Goal: Communication & Community: Answer question/provide support

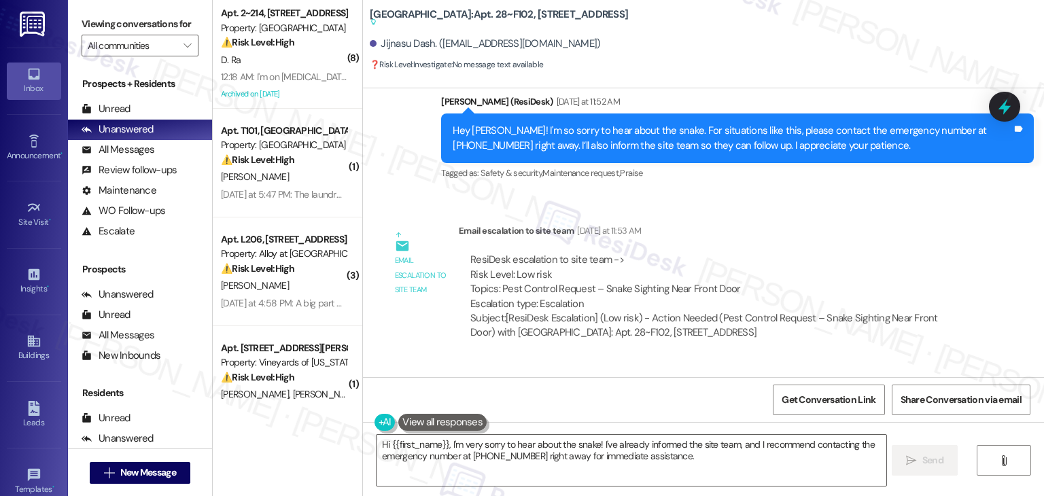
scroll to position [10386, 0]
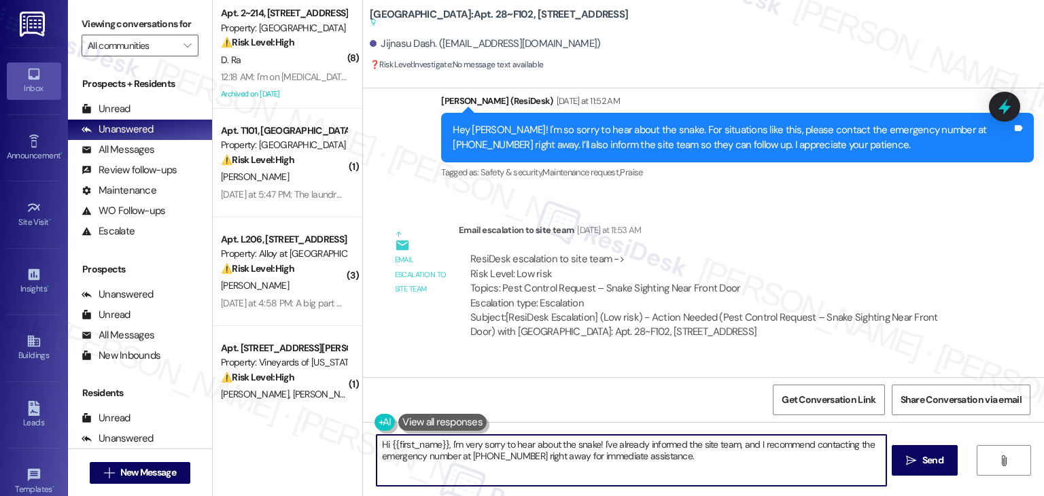
drag, startPoint x: 595, startPoint y: 449, endPoint x: 519, endPoint y: 449, distance: 75.4
click at [519, 449] on textarea "Hi {{first_name}}, I'm very sorry to hear about the snake! I've already informe…" at bounding box center [631, 460] width 509 height 51
click at [386, 45] on div "Jijnasu Dash. (rajdashrvce@gmail.com)" at bounding box center [485, 44] width 230 height 14
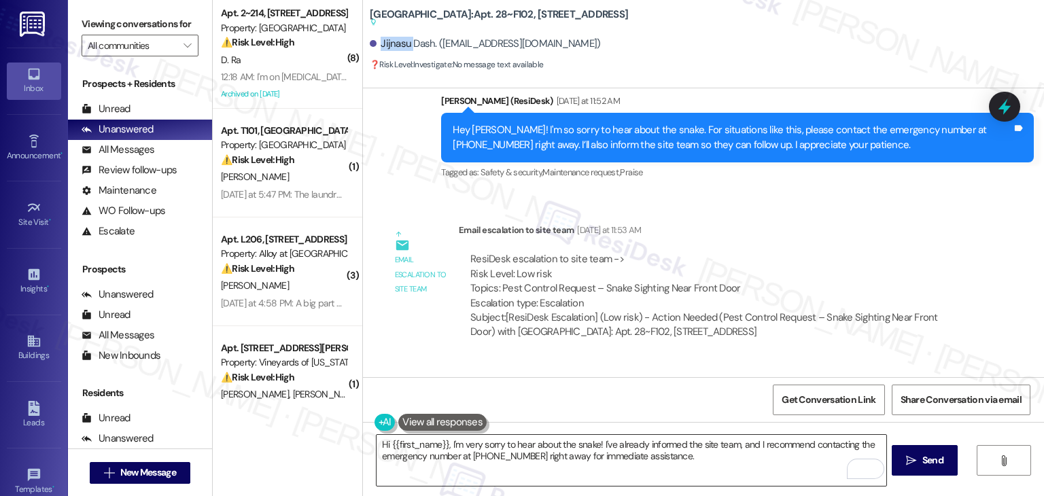
click at [652, 444] on textarea "Hi {{first_name}}, I'm very sorry to hear about the snake! I've already informe…" at bounding box center [631, 460] width 509 height 51
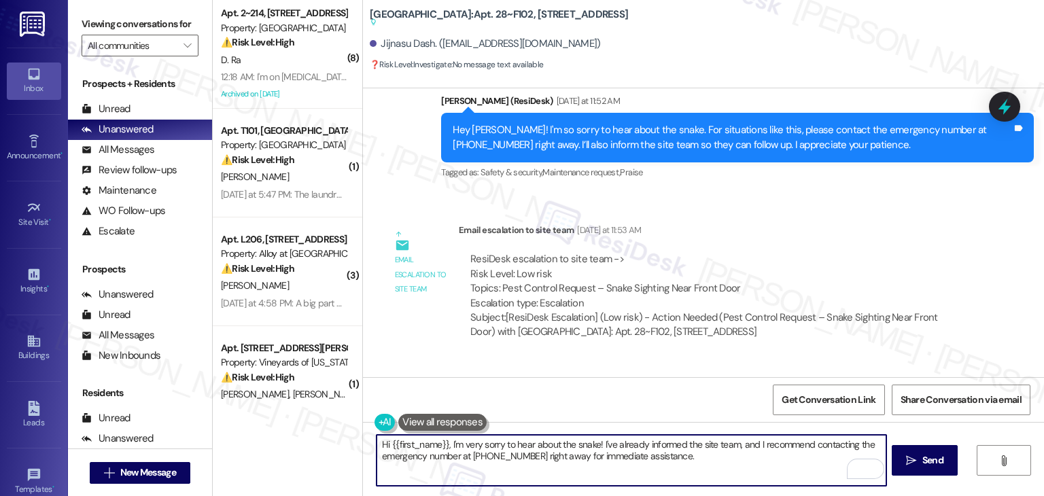
click at [652, 444] on textarea "Hi {{first_name}}, I'm very sorry to hear about the snake! I've already informe…" at bounding box center [631, 460] width 509 height 51
paste textarea "Jijnasu! I’ve shared your concern with the site team, and they mentioned they'l…"
type textarea "Hi Jijnasu! I’ve shared your concern with the site team, and they mentioned the…"
click at [935, 460] on span "Send" at bounding box center [932, 460] width 21 height 14
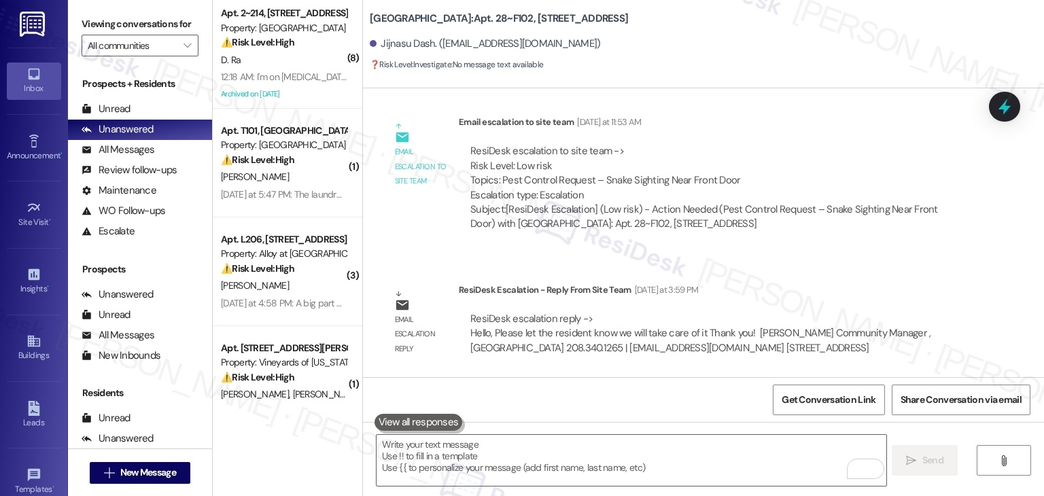
scroll to position [10496, 0]
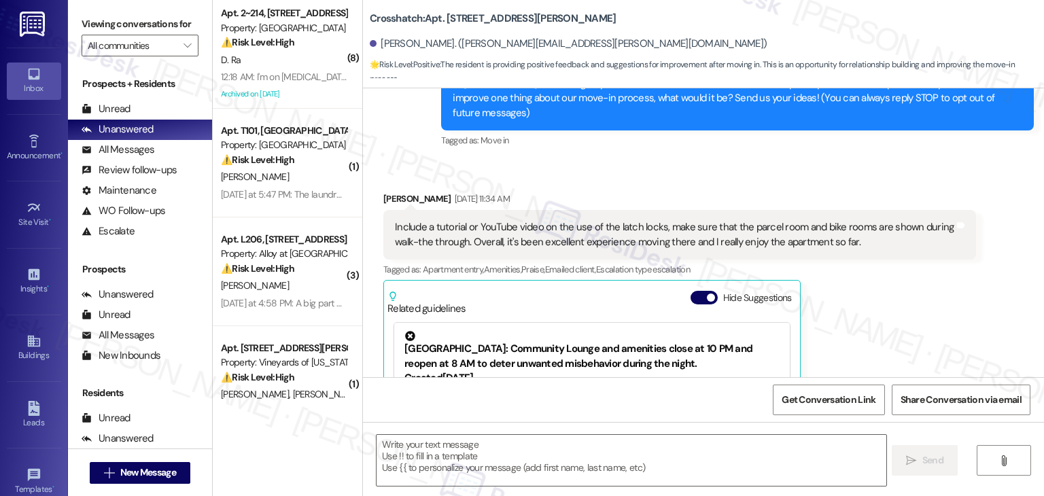
type textarea "Fetching suggested responses. Please feel free to read through the conversation…"
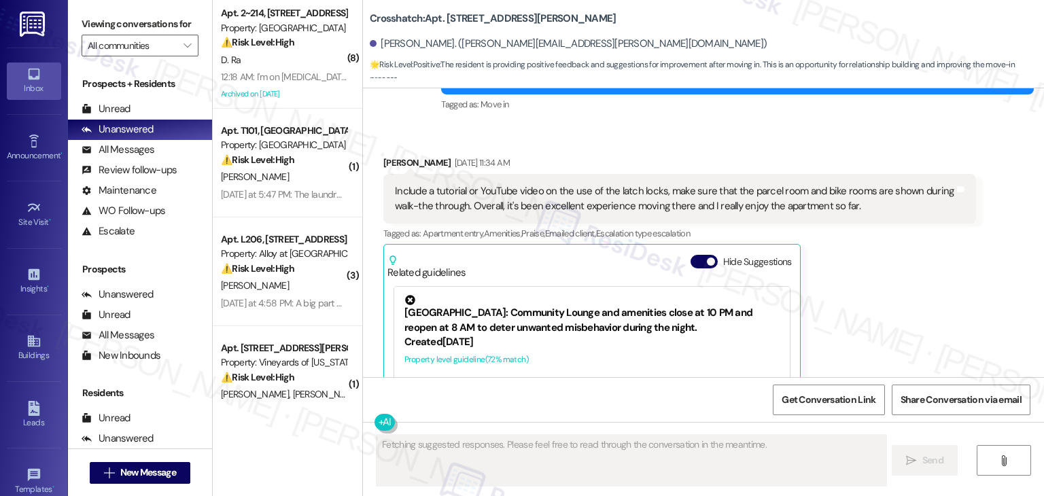
scroll to position [299, 0]
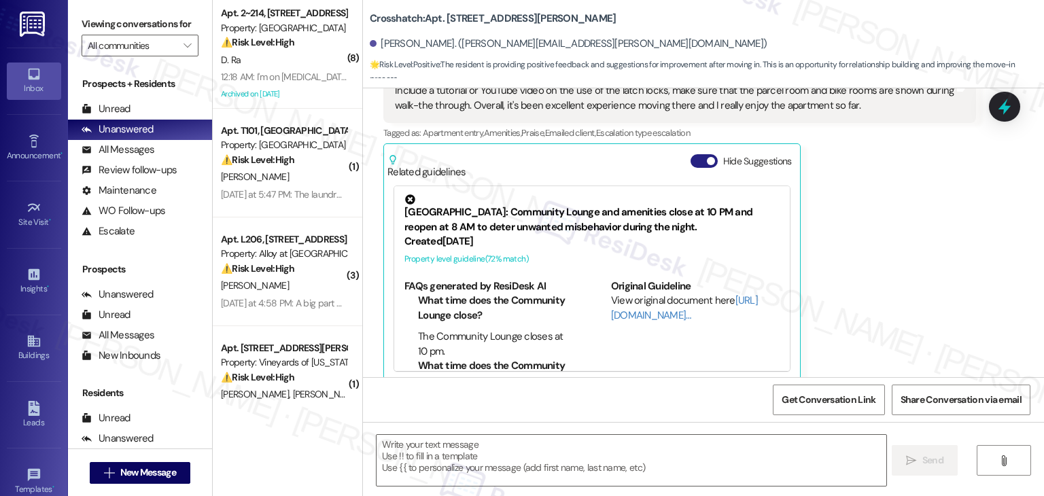
click at [690, 154] on button "Hide Suggestions" at bounding box center [703, 161] width 27 height 14
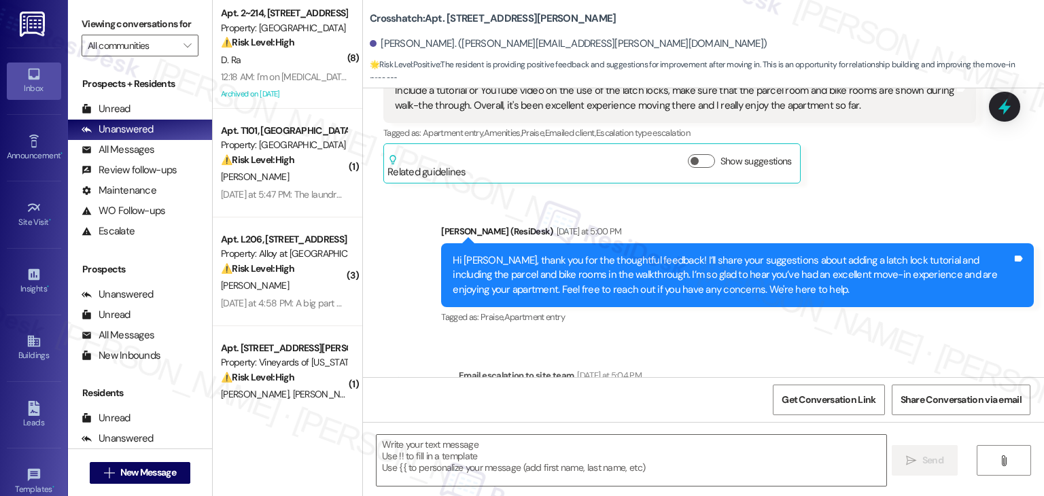
scroll to position [536, 0]
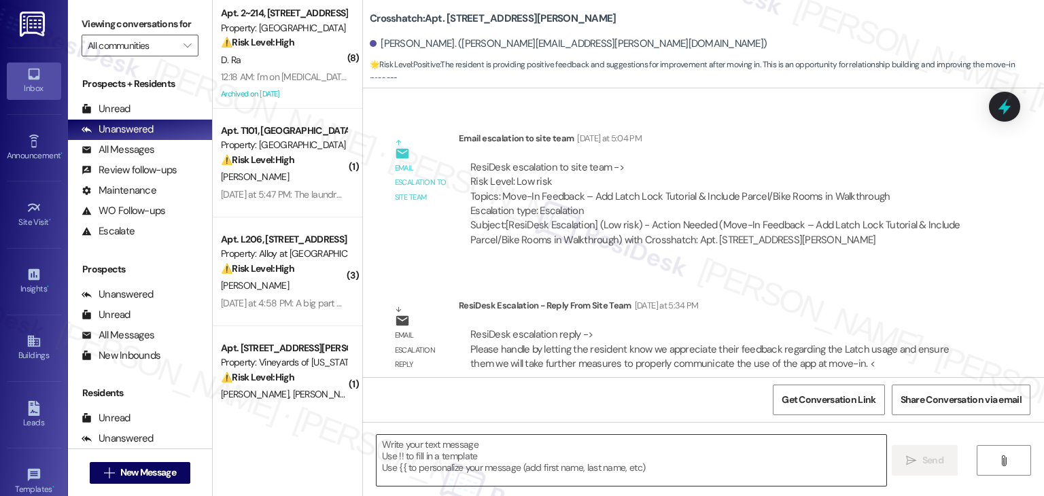
click at [533, 466] on textarea at bounding box center [631, 460] width 509 height 51
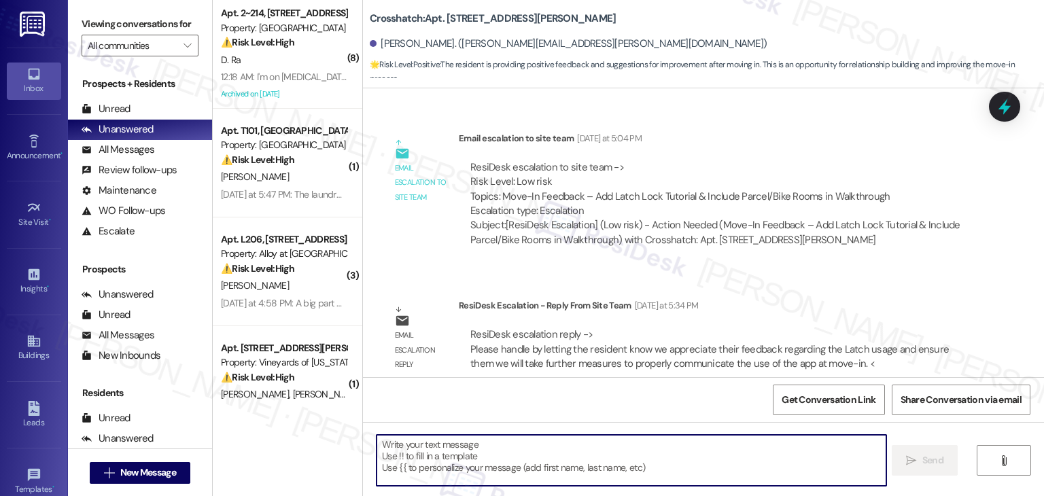
paste textarea "Hi Samuel! I’ve shared your feedback with the site team. They appreciate you br…"
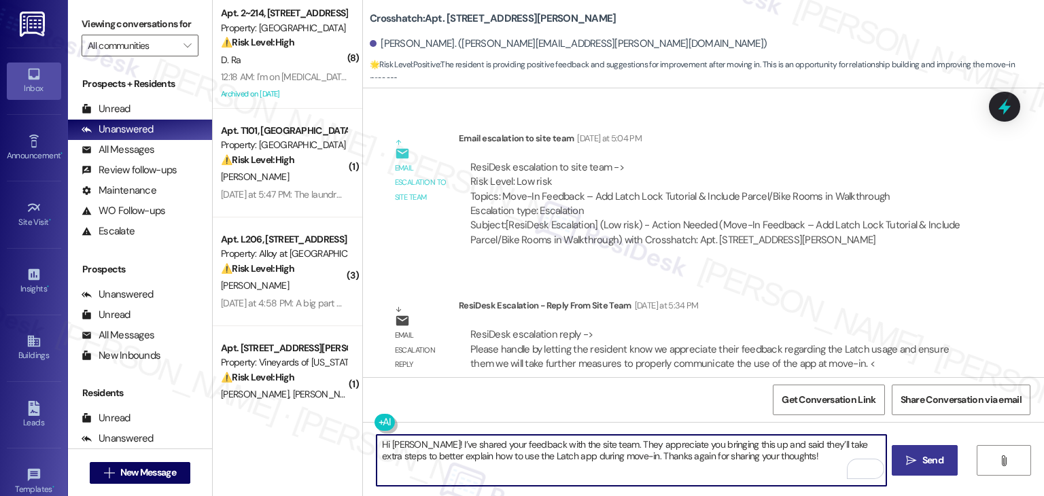
type textarea "Hi Samuel! I’ve shared your feedback with the site team. They appreciate you br…"
click at [924, 460] on span "Send" at bounding box center [932, 460] width 21 height 14
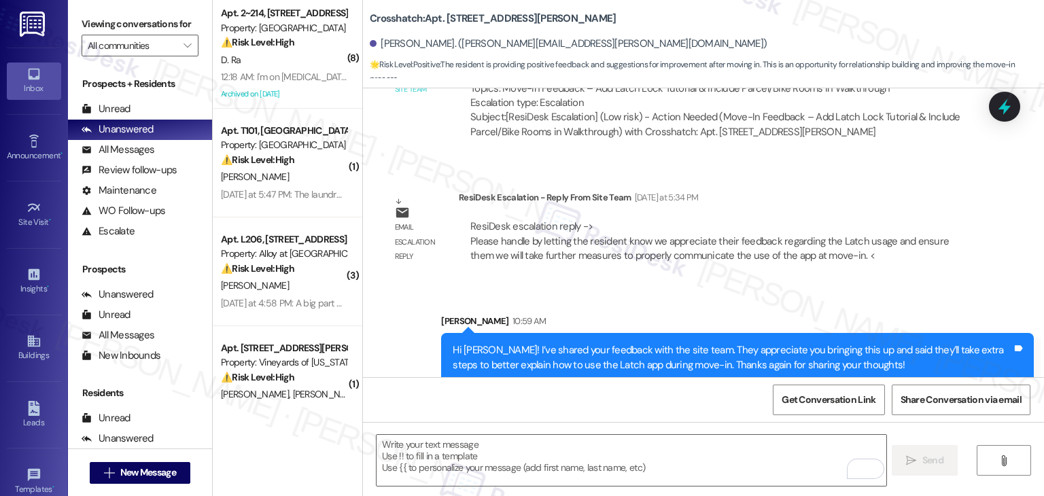
scroll to position [646, 0]
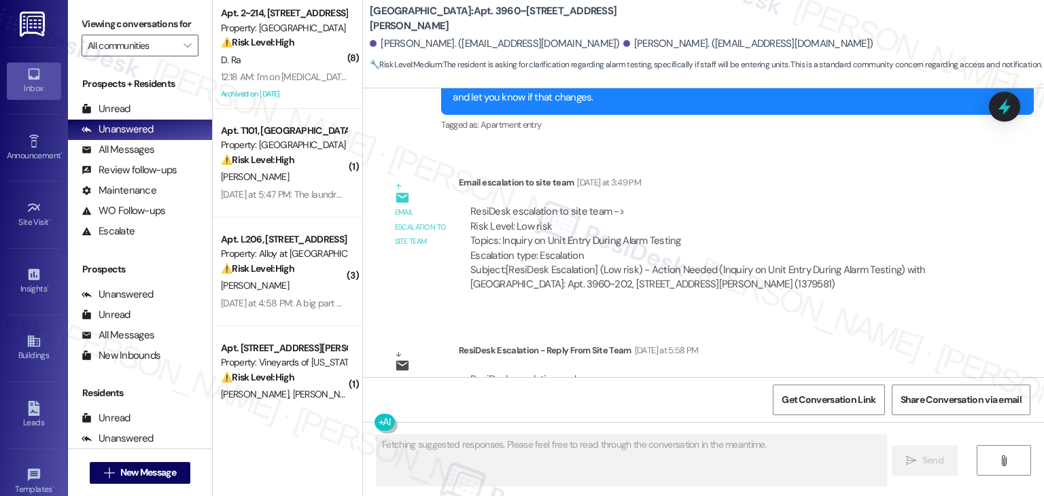
scroll to position [3246, 0]
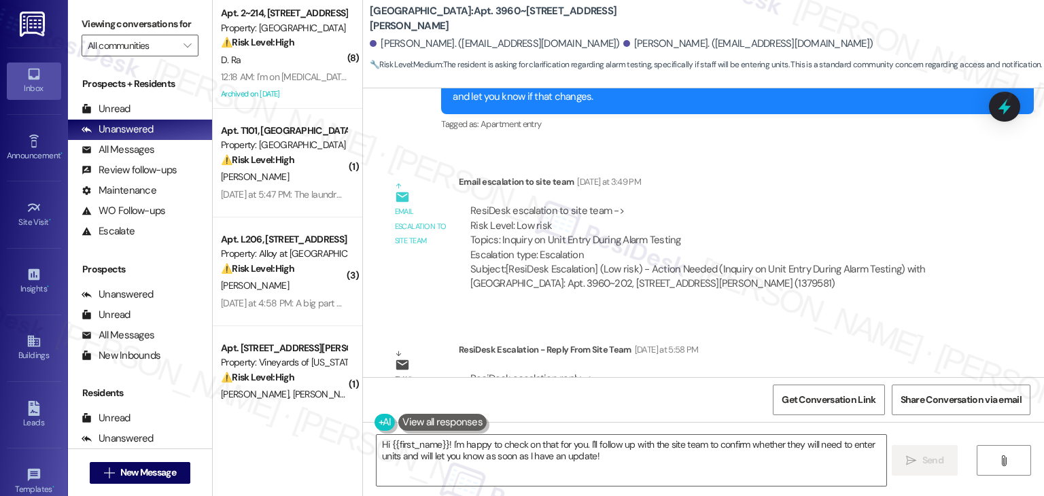
click at [875, 194] on div "ResiDesk escalation to site team -> Risk Level: Low risk Topics: Inquiry on Uni…" at bounding box center [717, 248] width 517 height 108
click at [886, 248] on div "Email escalation to site team Email escalation to site team Yesterday at 3:49 P…" at bounding box center [679, 237] width 613 height 147
click at [883, 204] on div "ResiDesk escalation to site team -> Risk Level: Low risk Topics: Inquiry on Uni…" at bounding box center [717, 233] width 494 height 58
click at [850, 343] on div "ResiDesk Escalation - Reply From Site Team Yesterday at 5:58 PM" at bounding box center [717, 352] width 517 height 19
click at [854, 204] on div "ResiDesk escalation to site team -> Risk Level: Low risk Topics: Inquiry on Uni…" at bounding box center [717, 233] width 494 height 58
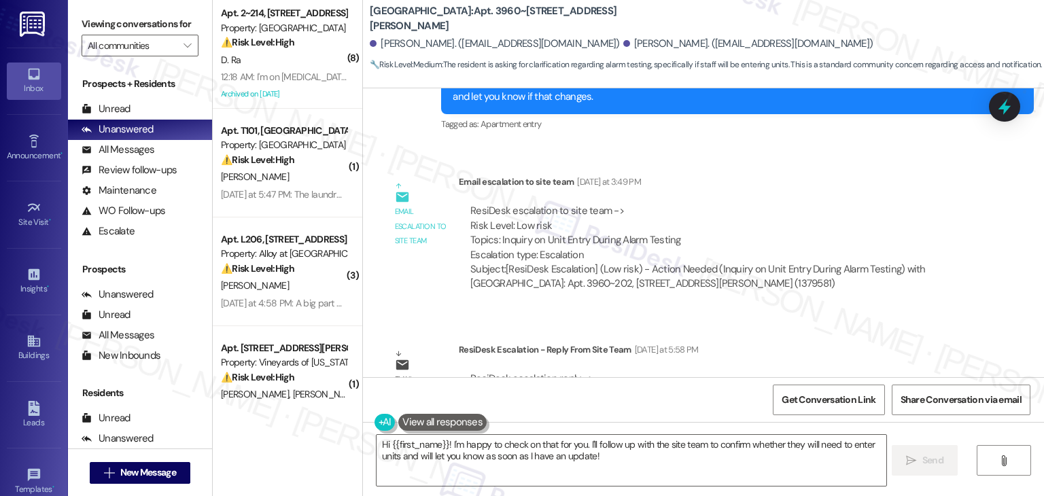
click at [855, 263] on div "Lease started Apr 15, 2025 at 7:00 PM Survey, sent via SMS Residesk Automated S…" at bounding box center [703, 232] width 681 height 289
click at [862, 204] on div "ResiDesk escalation to site team -> Risk Level: Low risk Topics: Inquiry on Uni…" at bounding box center [717, 233] width 494 height 58
click at [862, 259] on div "Lease started Apr 15, 2025 at 7:00 PM Survey, sent via SMS Residesk Automated S…" at bounding box center [703, 232] width 681 height 289
click at [867, 204] on div "ResiDesk escalation to site team -> Risk Level: Low risk Topics: Inquiry on Uni…" at bounding box center [717, 233] width 494 height 58
click at [857, 254] on div "Lease started Apr 15, 2025 at 7:00 PM Survey, sent via SMS Residesk Automated S…" at bounding box center [703, 232] width 681 height 289
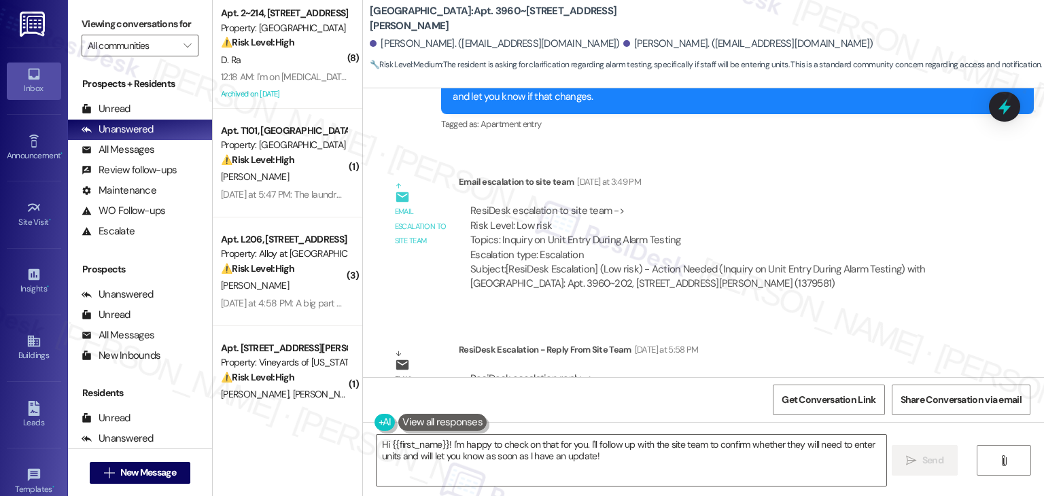
click at [873, 204] on div "ResiDesk escalation to site team -> Risk Level: Low risk Topics: Inquiry on Uni…" at bounding box center [717, 233] width 494 height 58
click at [873, 267] on div "Lease started Apr 15, 2025 at 7:00 PM Survey, sent via SMS Residesk Automated S…" at bounding box center [703, 232] width 681 height 289
click at [512, 449] on textarea "Hi {{first_name}}! I'm happy to check on that for you. I'll follow up with the …" at bounding box center [631, 460] width 509 height 51
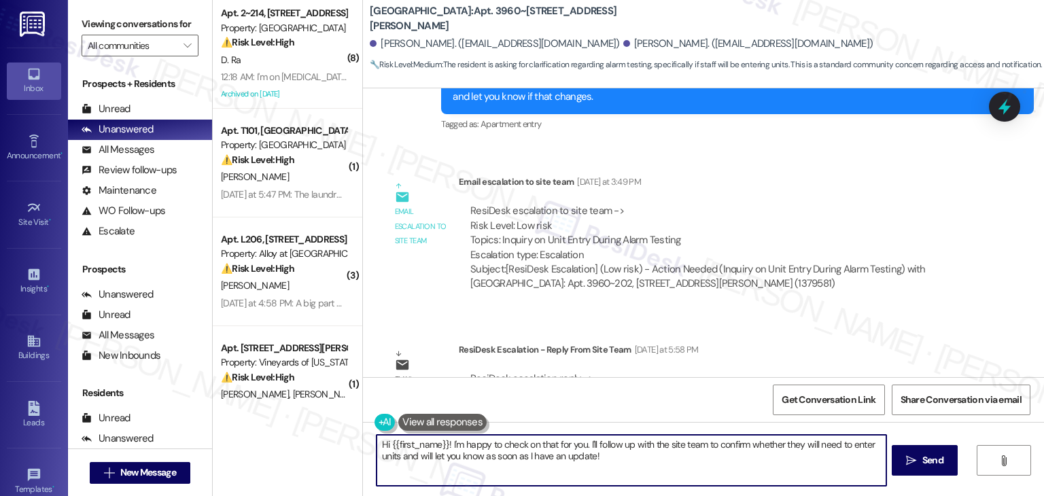
click at [512, 449] on textarea "Hi {{first_name}}! I'm happy to check on that for you. I'll follow up with the …" at bounding box center [631, 460] width 509 height 51
paste textarea "Cheryl! I checked with the site team about your question regarding unit entry d…"
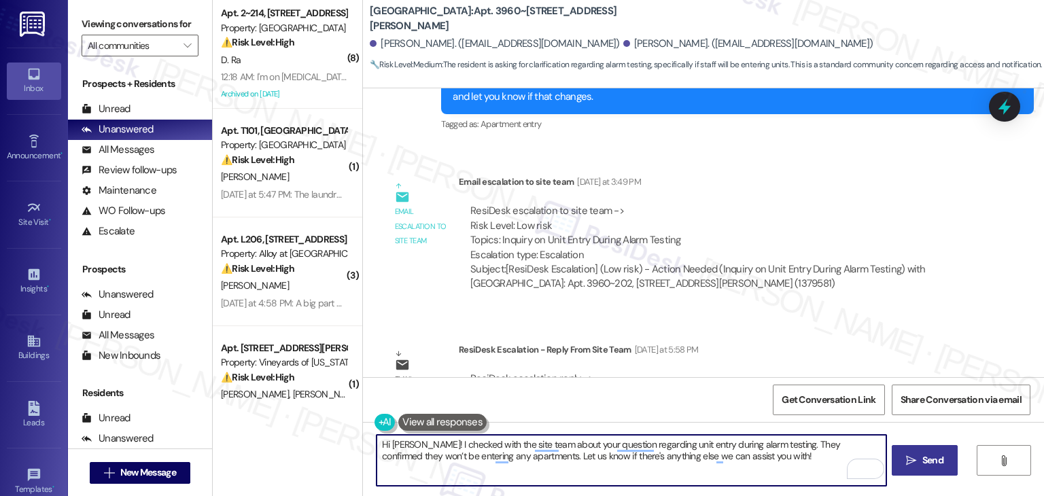
type textarea "Hi Cheryl! I checked with the site team about your question regarding unit entr…"
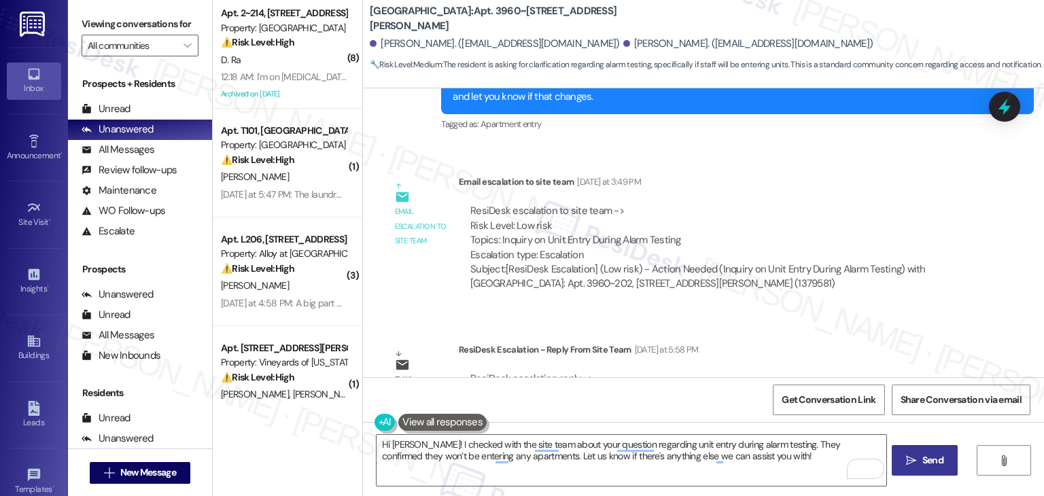
click at [935, 457] on span "Send" at bounding box center [932, 460] width 21 height 14
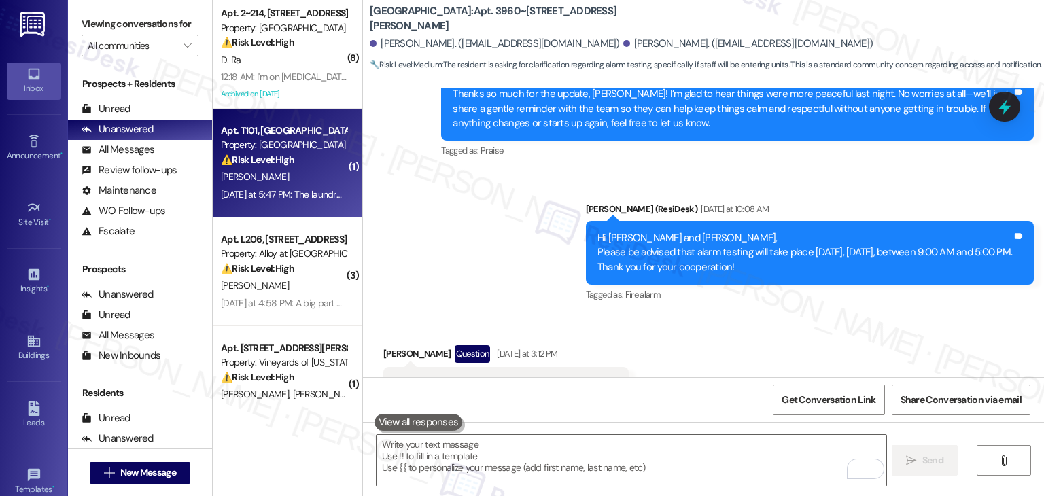
scroll to position [2824, 0]
